Goal: Transaction & Acquisition: Purchase product/service

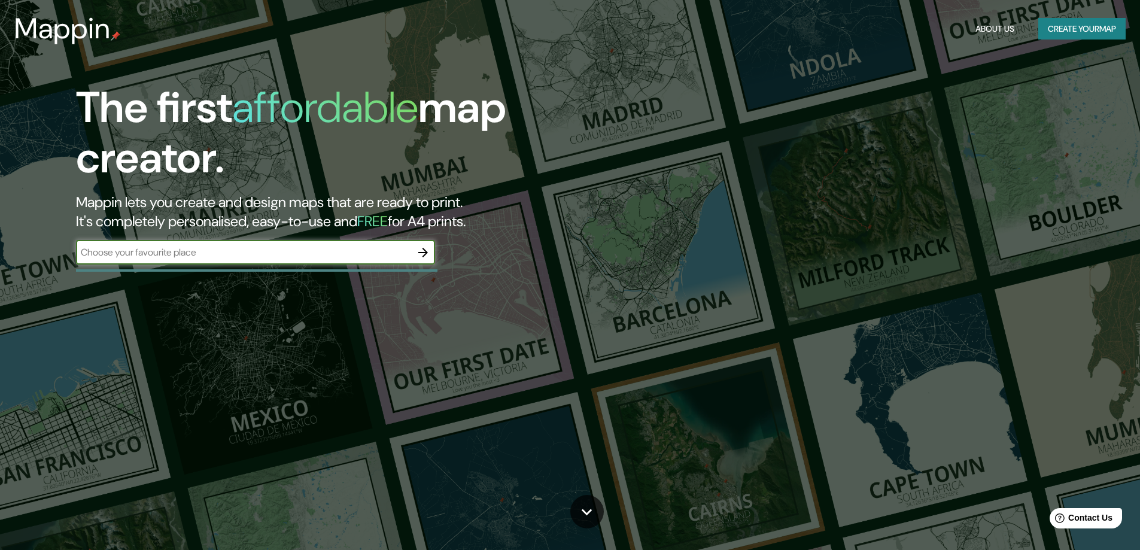
click at [342, 258] on input "text" at bounding box center [243, 252] width 335 height 14
click at [384, 247] on input "text" at bounding box center [243, 252] width 335 height 14
click at [1094, 35] on button "Create your map" at bounding box center [1081, 29] width 87 height 22
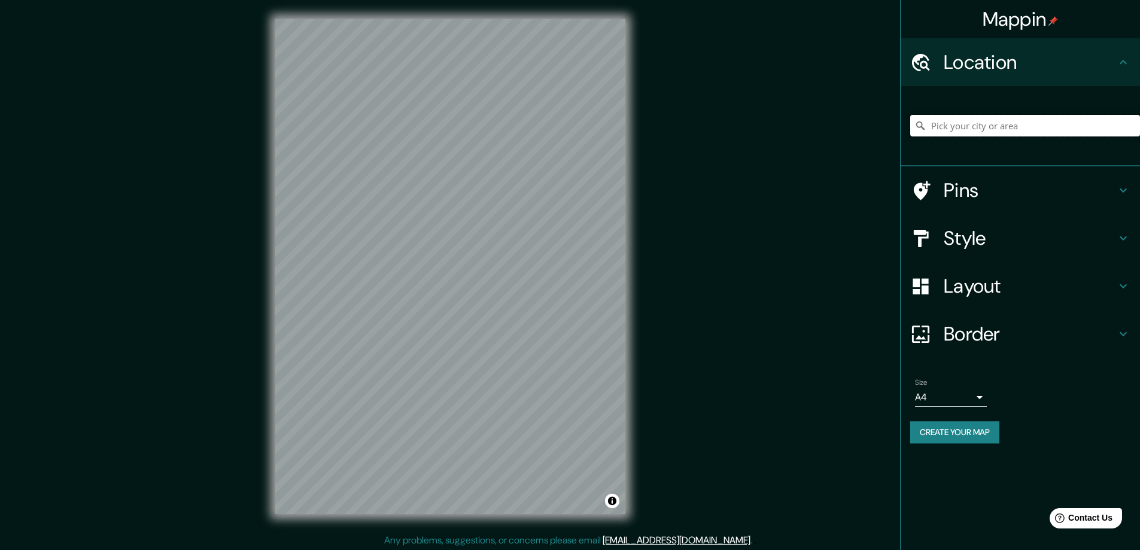
click at [986, 129] on input "Pick your city or area" at bounding box center [1025, 126] width 230 height 22
type input "[GEOGRAPHIC_DATA], [GEOGRAPHIC_DATA], [GEOGRAPHIC_DATA]"
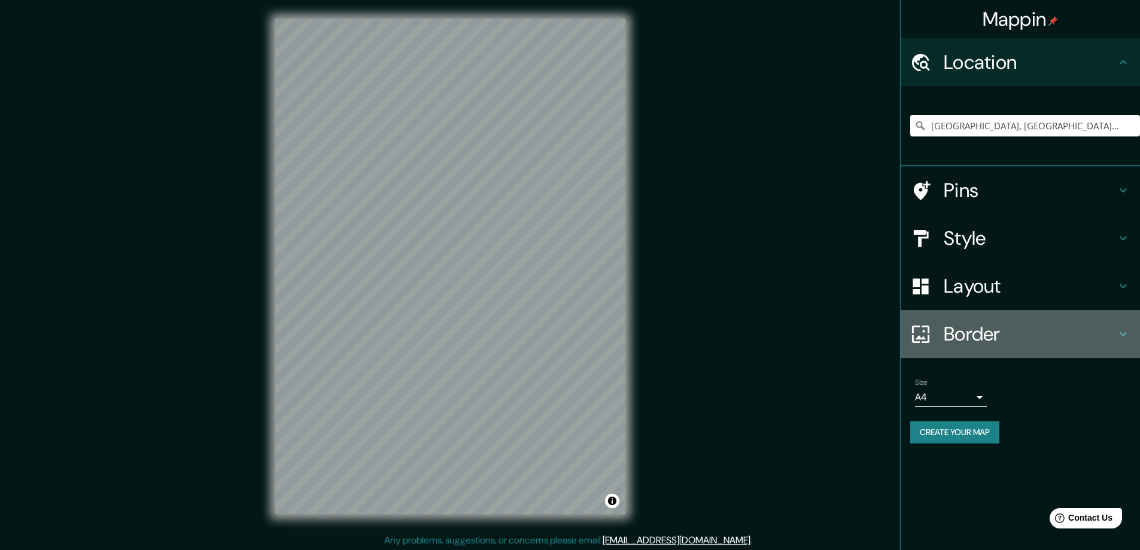
click at [1013, 336] on h4 "Border" at bounding box center [1030, 334] width 172 height 24
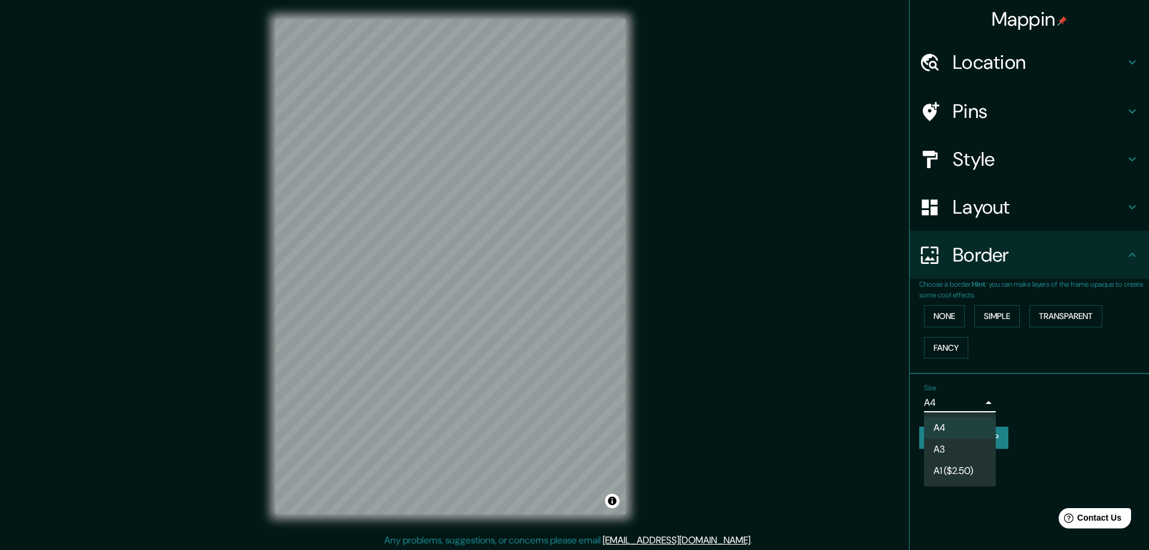
click at [975, 401] on body "Mappin Location [GEOGRAPHIC_DATA], [GEOGRAPHIC_DATA], [GEOGRAPHIC_DATA] [GEOGRA…" at bounding box center [574, 275] width 1149 height 550
click at [959, 448] on li "A3" at bounding box center [960, 450] width 72 height 22
type input "a4"
click at [955, 398] on body "Mappin Location [GEOGRAPHIC_DATA], [GEOGRAPHIC_DATA], [GEOGRAPHIC_DATA] [GEOGRA…" at bounding box center [574, 275] width 1149 height 550
click at [955, 398] on div at bounding box center [574, 275] width 1149 height 550
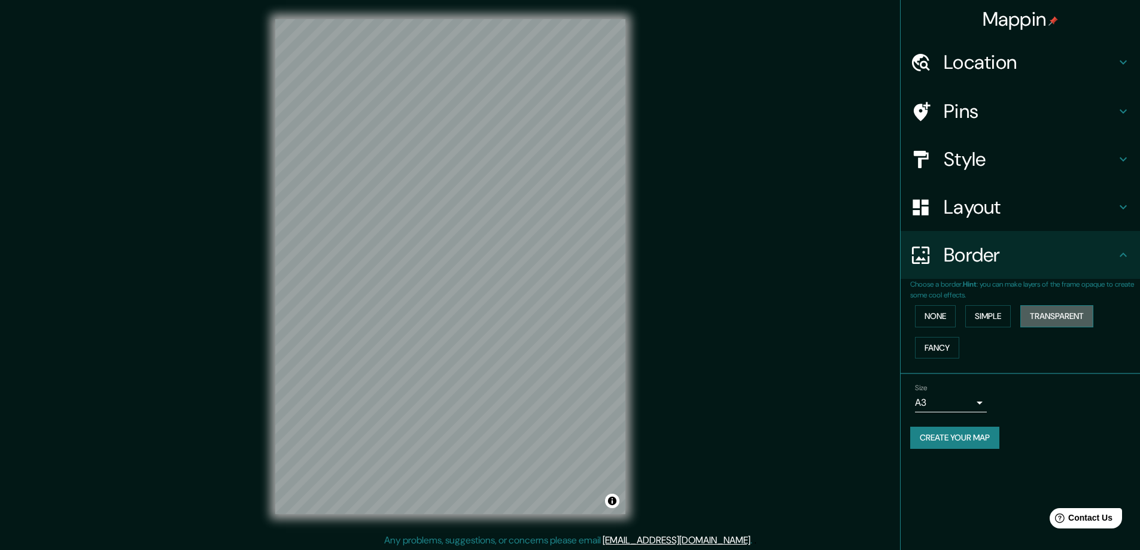
click at [1047, 318] on button "Transparent" at bounding box center [1056, 316] width 73 height 22
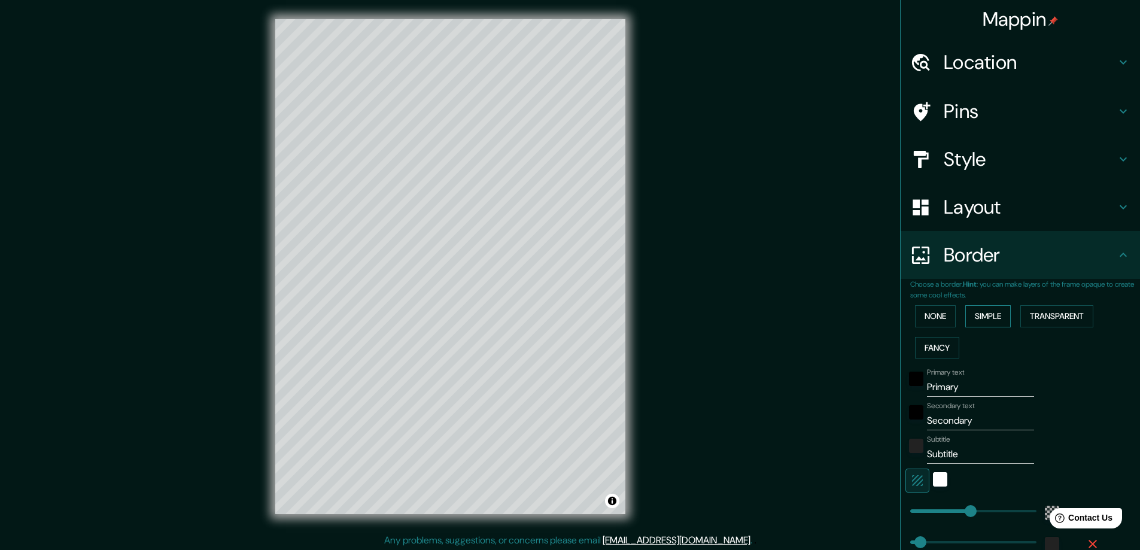
click at [999, 313] on button "Simple" at bounding box center [987, 316] width 45 height 22
click at [918, 314] on button "None" at bounding box center [935, 316] width 41 height 22
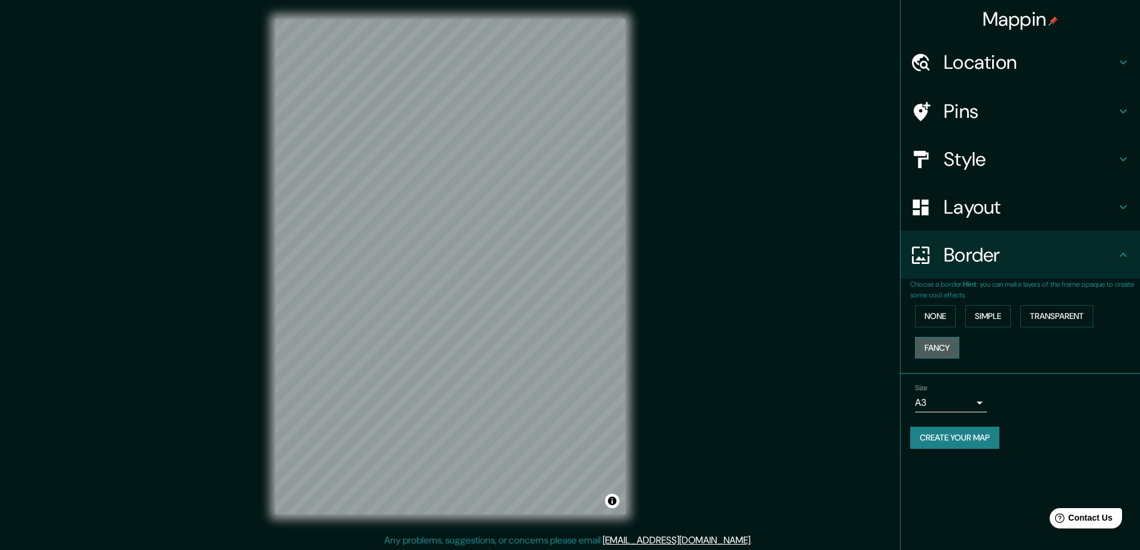
click at [937, 341] on button "Fancy" at bounding box center [937, 348] width 44 height 22
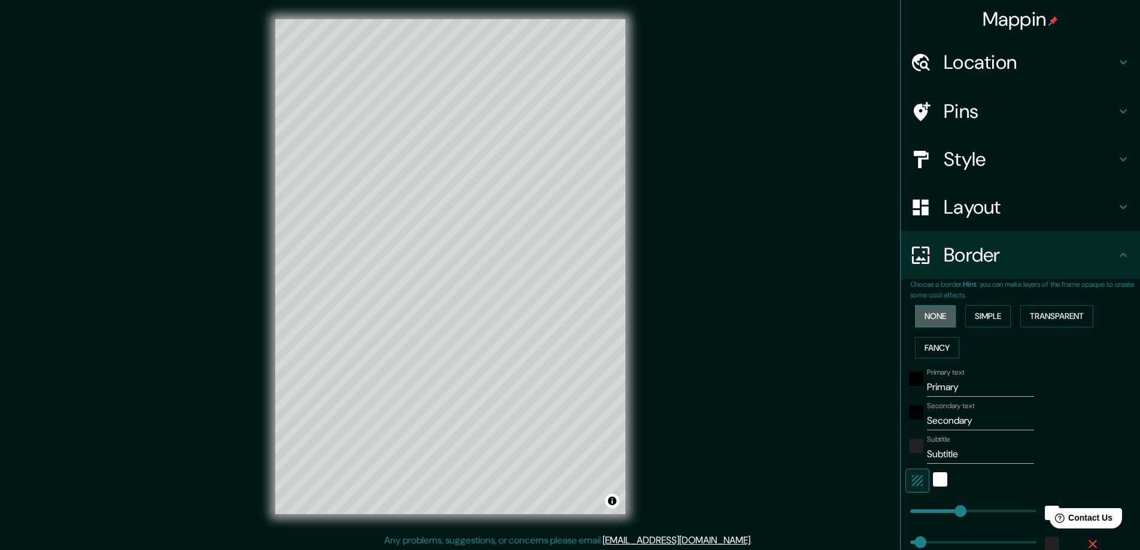
click at [937, 315] on button "None" at bounding box center [935, 316] width 41 height 22
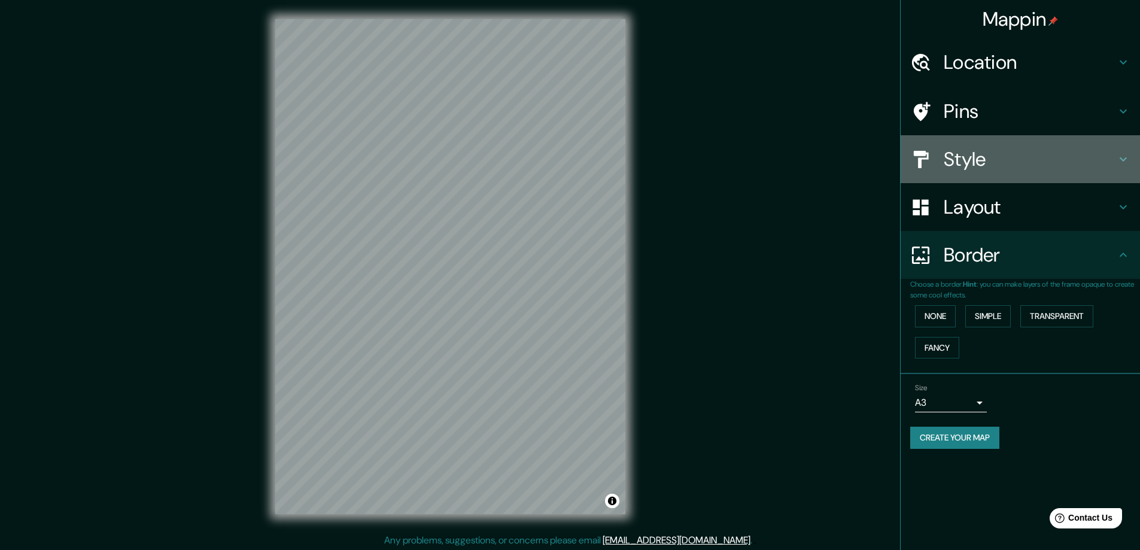
click at [990, 159] on h4 "Style" at bounding box center [1030, 159] width 172 height 24
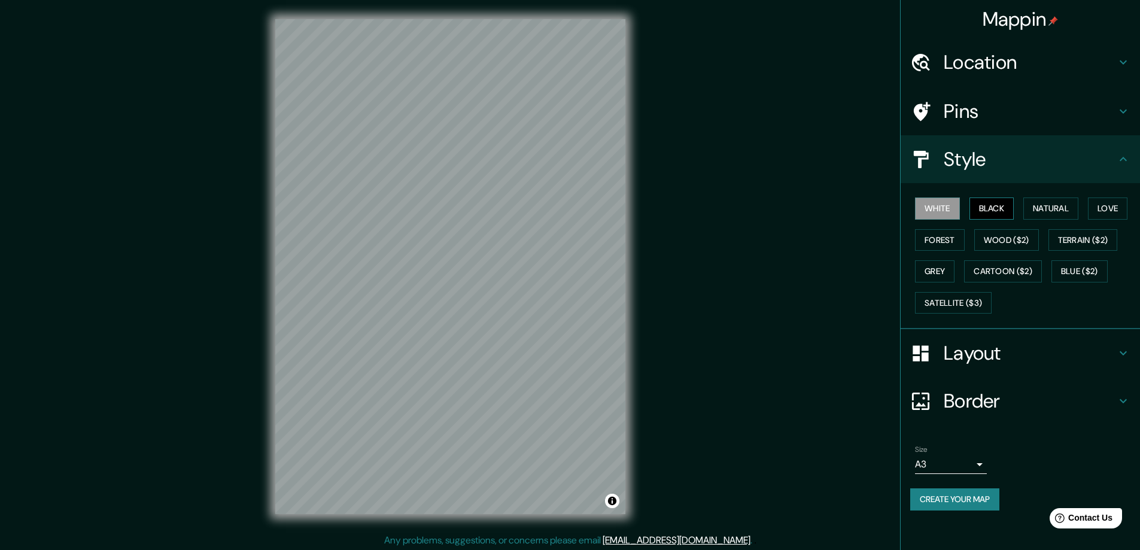
click at [991, 203] on button "Black" at bounding box center [991, 208] width 45 height 22
click at [1058, 212] on button "Natural" at bounding box center [1050, 208] width 55 height 22
click at [947, 208] on button "White" at bounding box center [937, 208] width 45 height 22
click at [951, 245] on button "Forest" at bounding box center [940, 240] width 50 height 22
click at [943, 266] on button "Grey" at bounding box center [934, 271] width 39 height 22
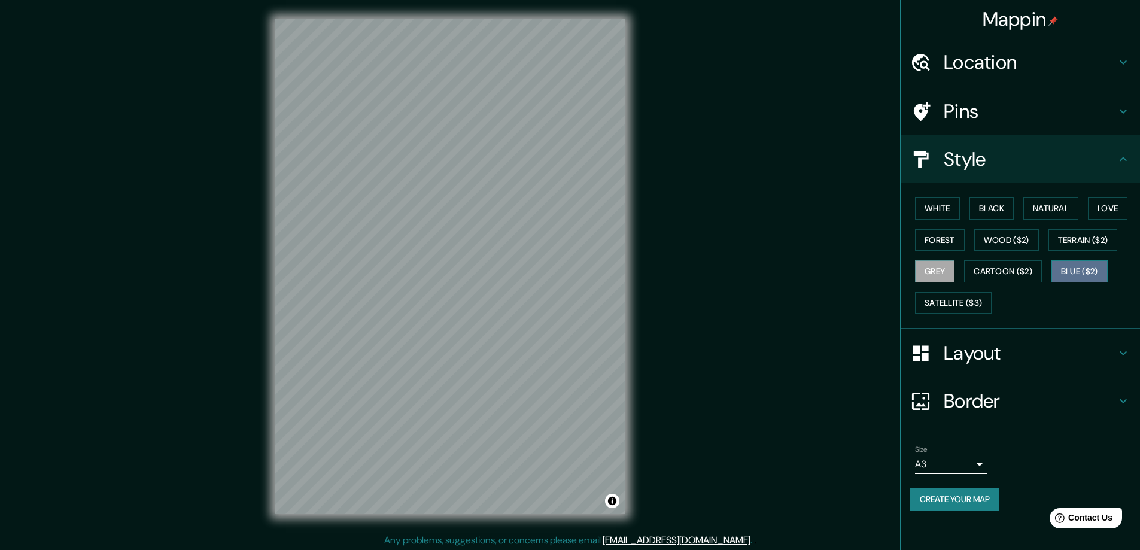
click at [1079, 275] on button "Blue ($2)" at bounding box center [1079, 271] width 56 height 22
click at [1093, 210] on button "Love" at bounding box center [1107, 208] width 39 height 22
click at [1045, 203] on button "Natural" at bounding box center [1050, 208] width 55 height 22
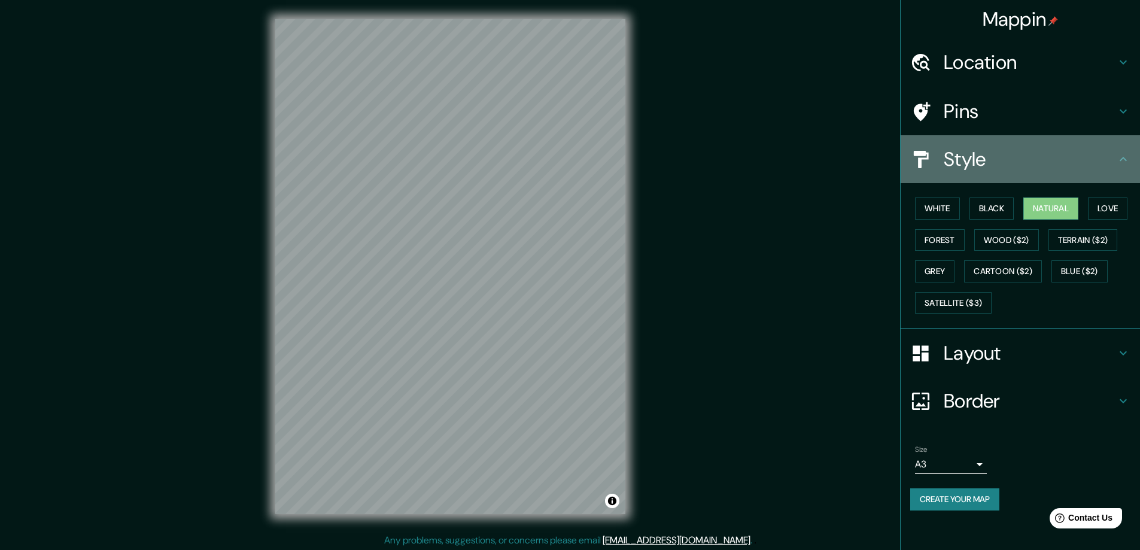
click at [1050, 182] on div "Style" at bounding box center [1020, 159] width 239 height 48
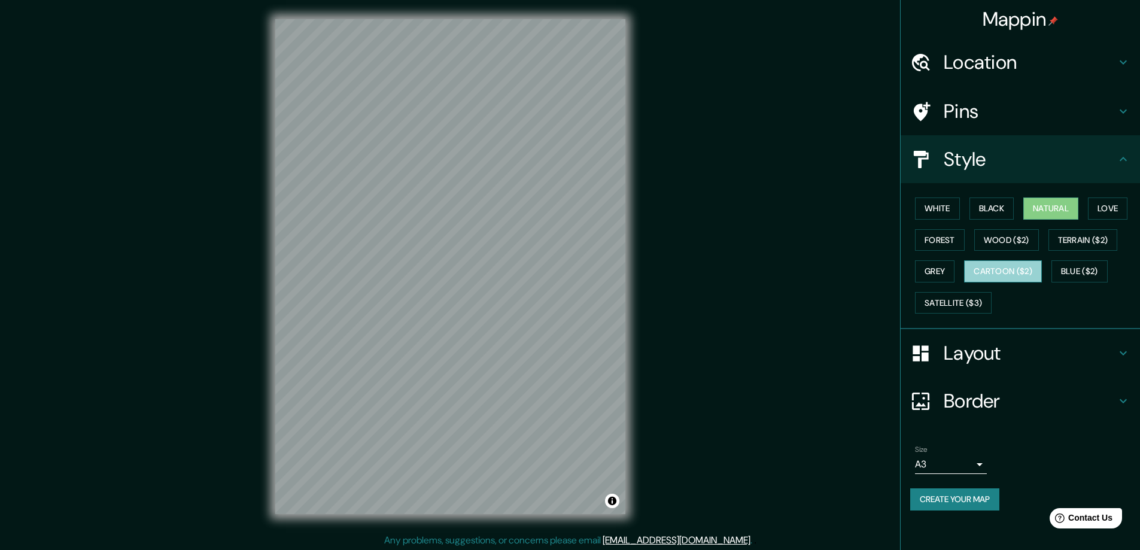
click at [991, 263] on button "Cartoon ($2)" at bounding box center [1003, 271] width 78 height 22
click at [952, 208] on button "White" at bounding box center [937, 208] width 45 height 22
click at [996, 269] on button "Cartoon ($2)" at bounding box center [1003, 271] width 78 height 22
click at [933, 206] on button "White" at bounding box center [937, 208] width 45 height 22
click at [999, 267] on button "Cartoon ($2)" at bounding box center [1003, 271] width 78 height 22
